Goal: Find specific page/section: Find specific page/section

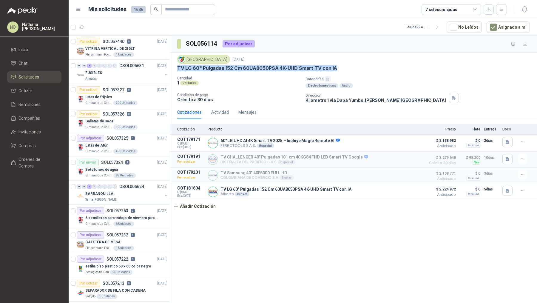
click at [191, 17] on header "Mis solicitudes 1686 7 seleccionadas" at bounding box center [303, 9] width 468 height 19
click at [188, 12] on input "text" at bounding box center [186, 9] width 42 height 10
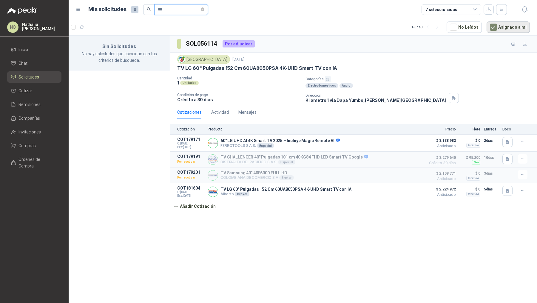
type input "***"
click at [506, 25] on button "Asignado a mi" at bounding box center [507, 26] width 43 height 11
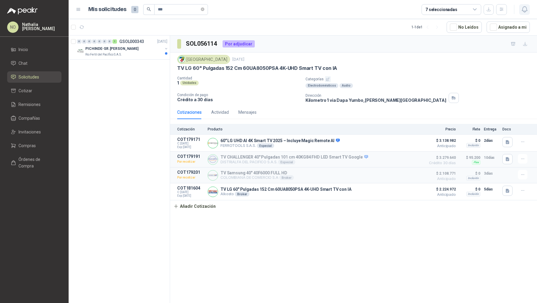
click at [519, 9] on button "button" at bounding box center [524, 9] width 11 height 11
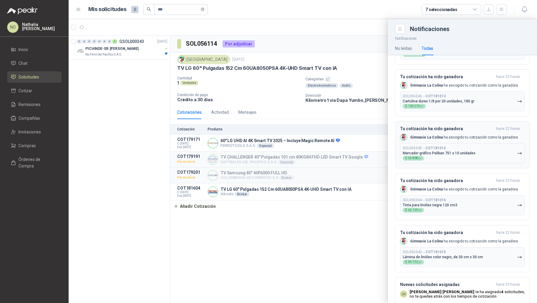
scroll to position [446, 0]
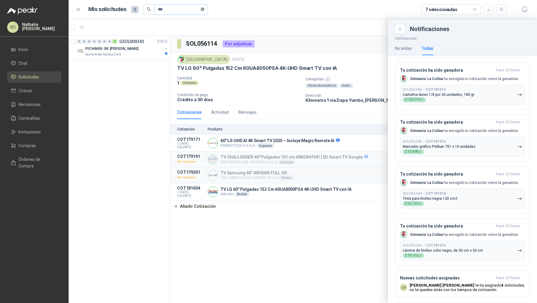
click at [203, 8] on icon "close-circle" at bounding box center [203, 9] width 4 height 4
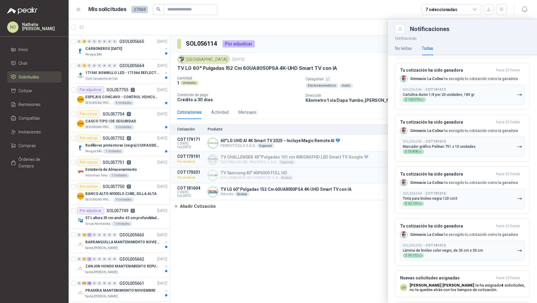
click at [291, 247] on div at bounding box center [303, 161] width 468 height 284
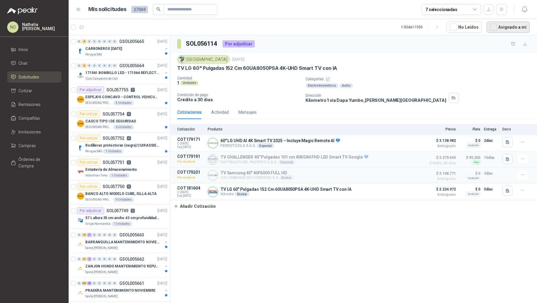
click at [505, 26] on button "Asignado a mi" at bounding box center [507, 26] width 43 height 11
